Goal: Find specific page/section: Find specific page/section

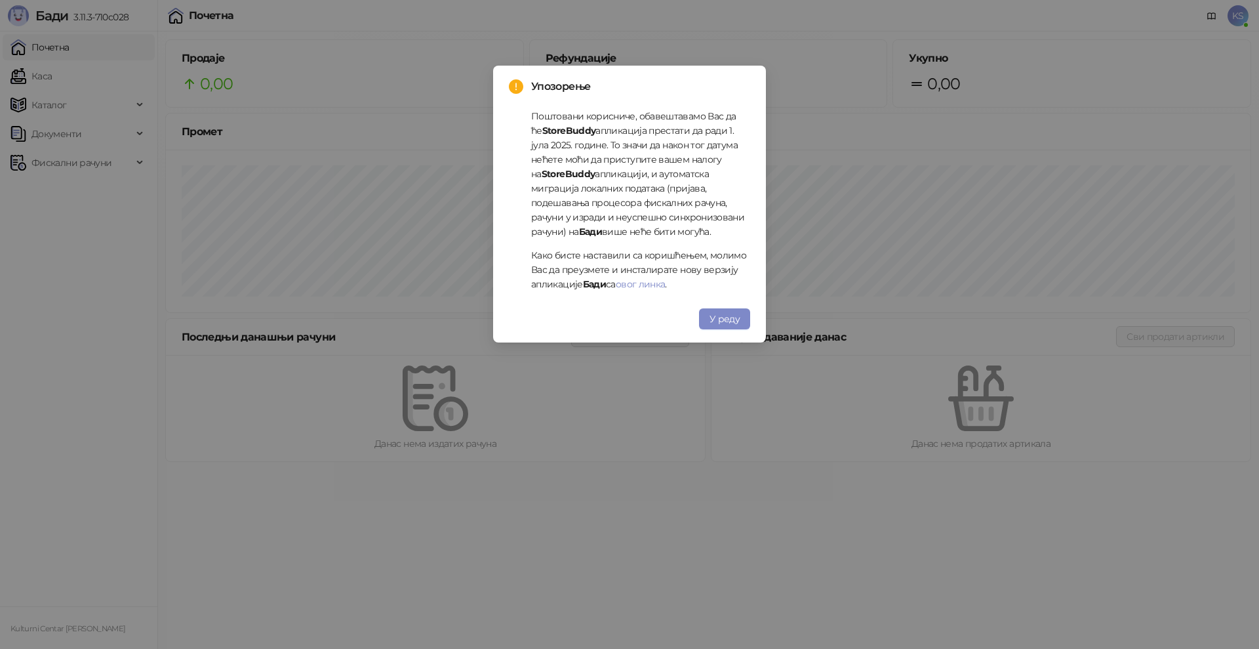
click at [727, 321] on span "У реду" at bounding box center [725, 319] width 30 height 12
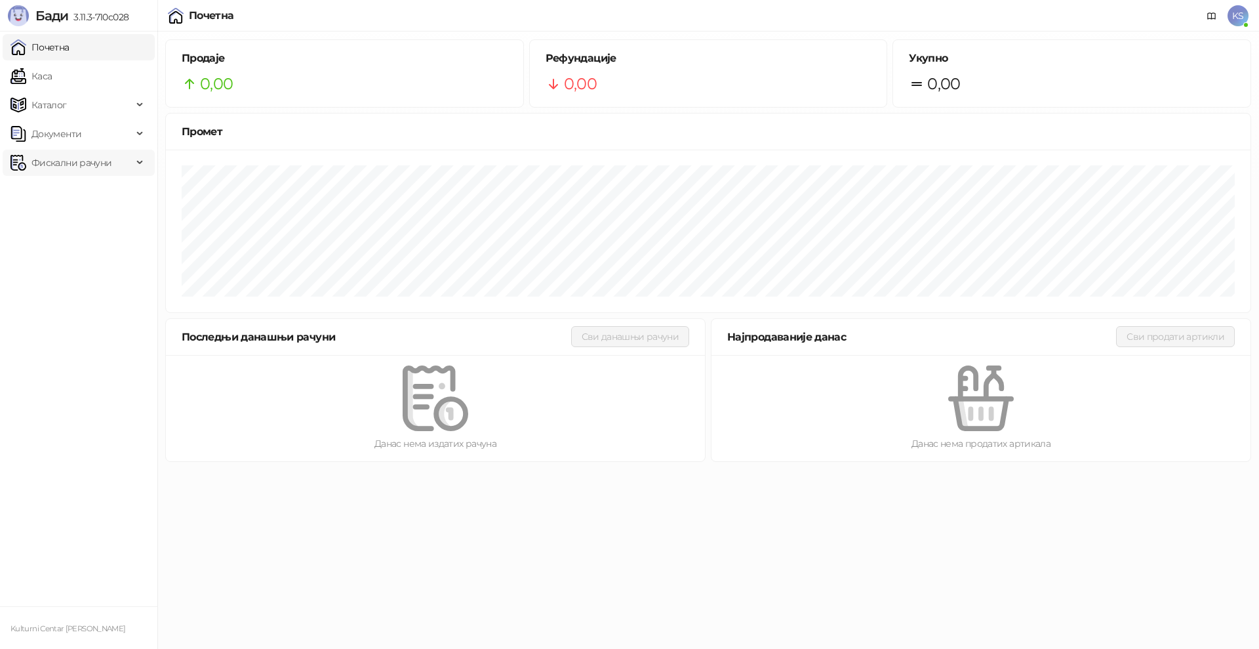
click at [83, 166] on span "Фискални рачуни" at bounding box center [71, 163] width 80 height 26
drag, startPoint x: 77, startPoint y: 188, endPoint x: 85, endPoint y: 123, distance: 65.4
click at [78, 188] on link "Издати рачуни" at bounding box center [60, 191] width 88 height 26
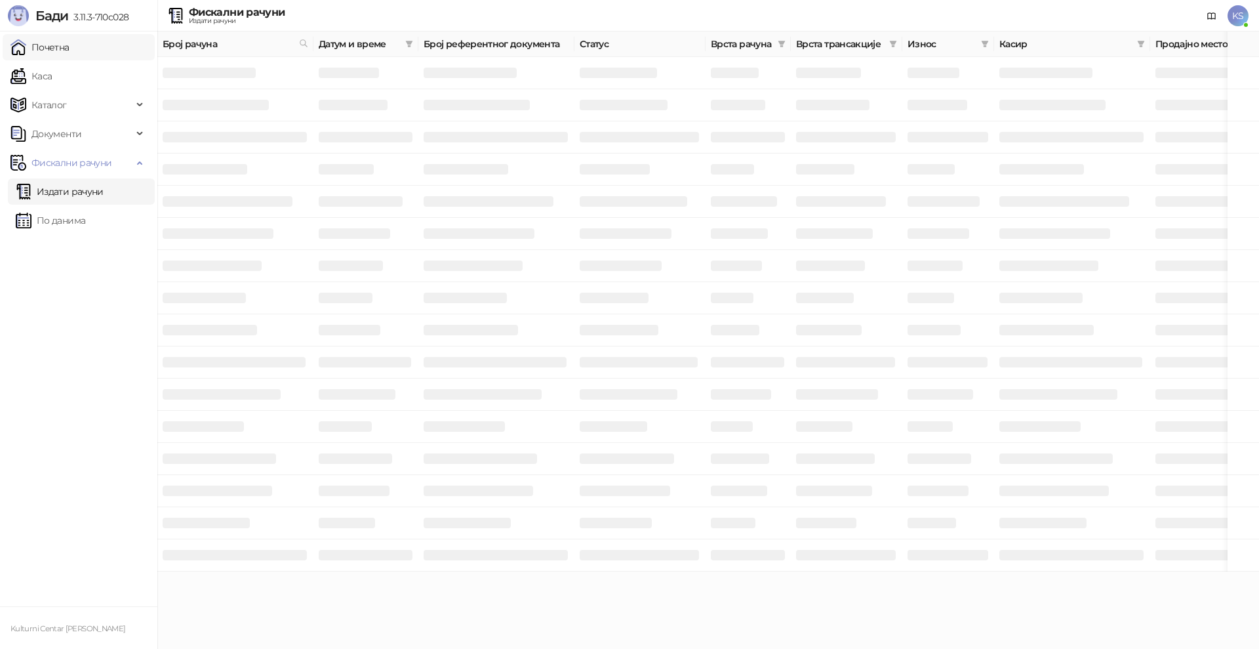
click at [70, 55] on link "Почетна" at bounding box center [39, 47] width 59 height 26
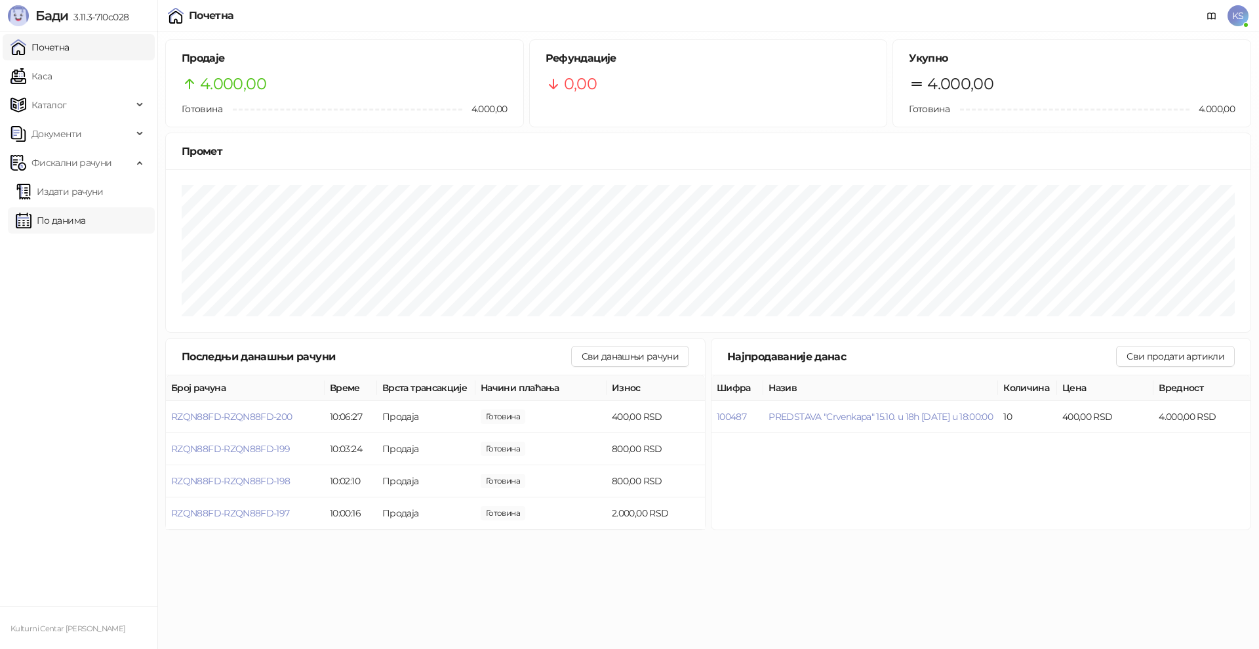
click at [85, 224] on link "По данима" at bounding box center [51, 220] width 70 height 26
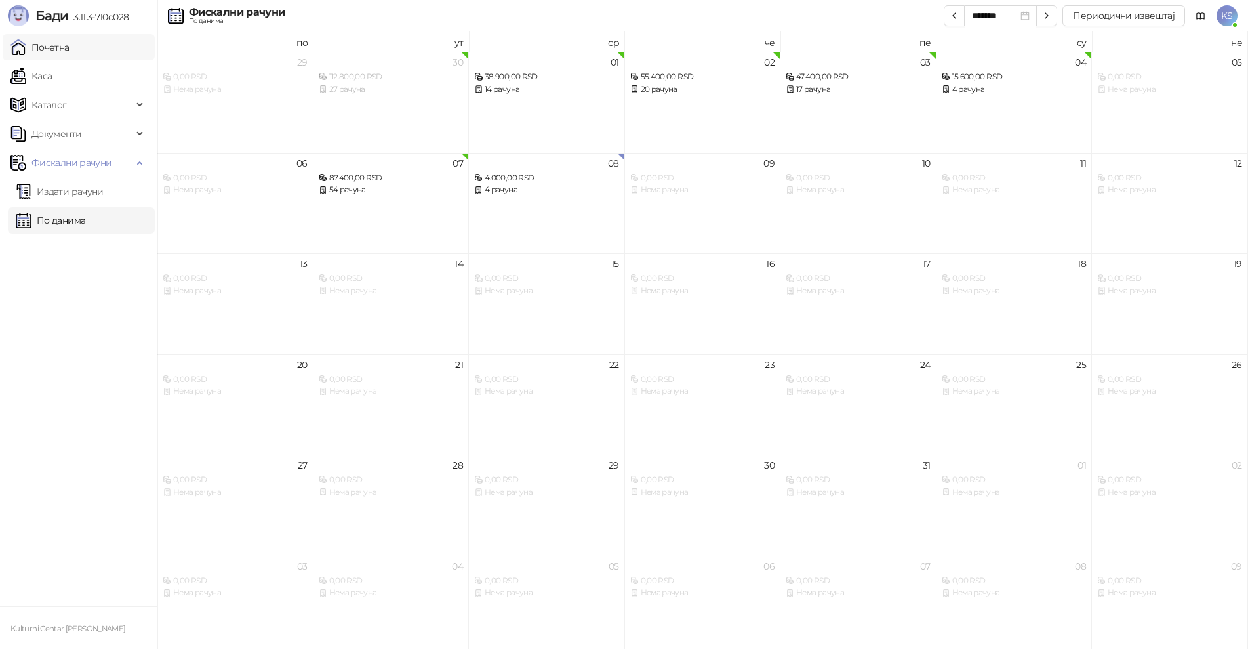
click at [70, 53] on link "Почетна" at bounding box center [39, 47] width 59 height 26
